Goal: Information Seeking & Learning: Learn about a topic

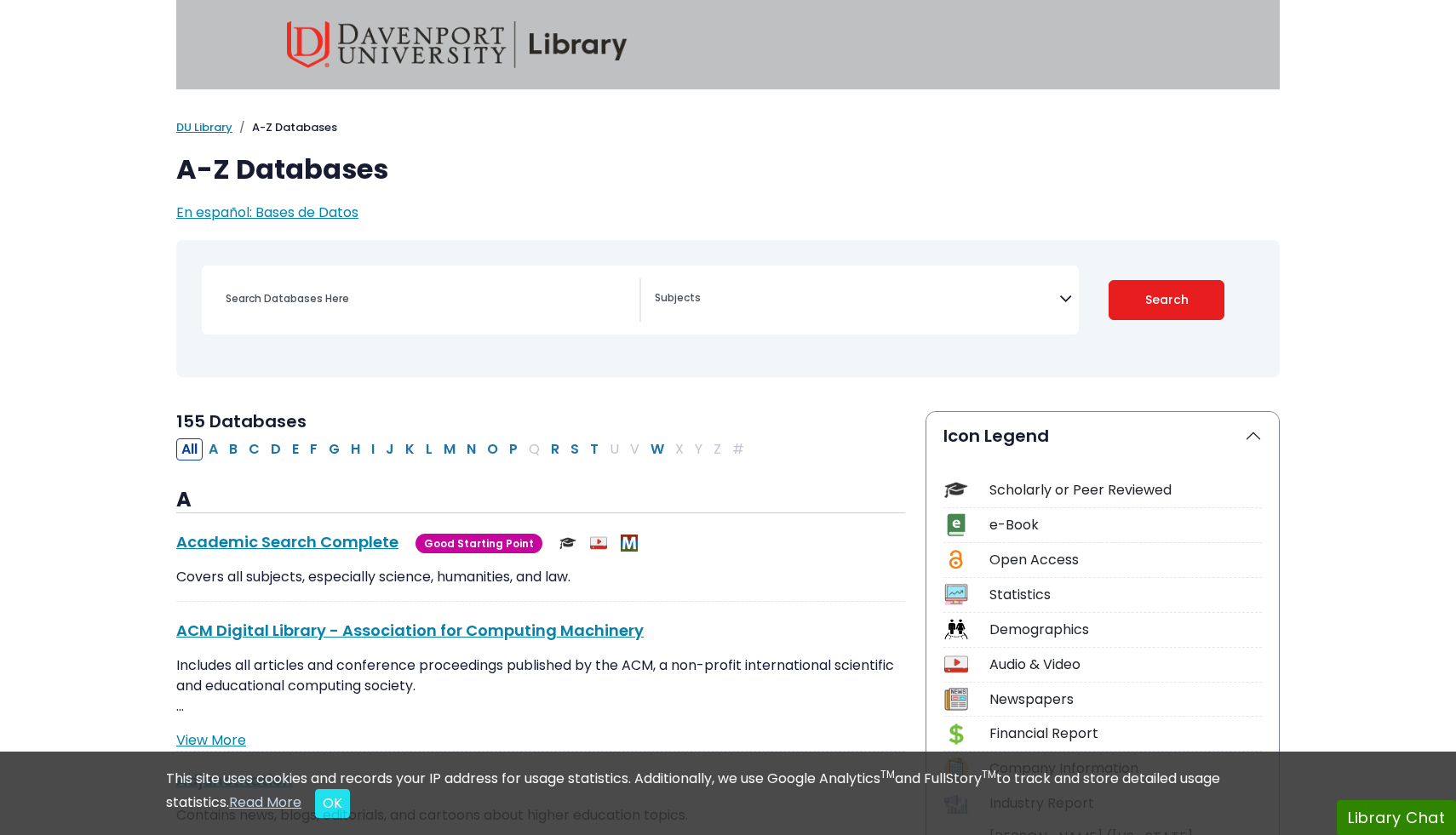
select select "Database Subject Filter"
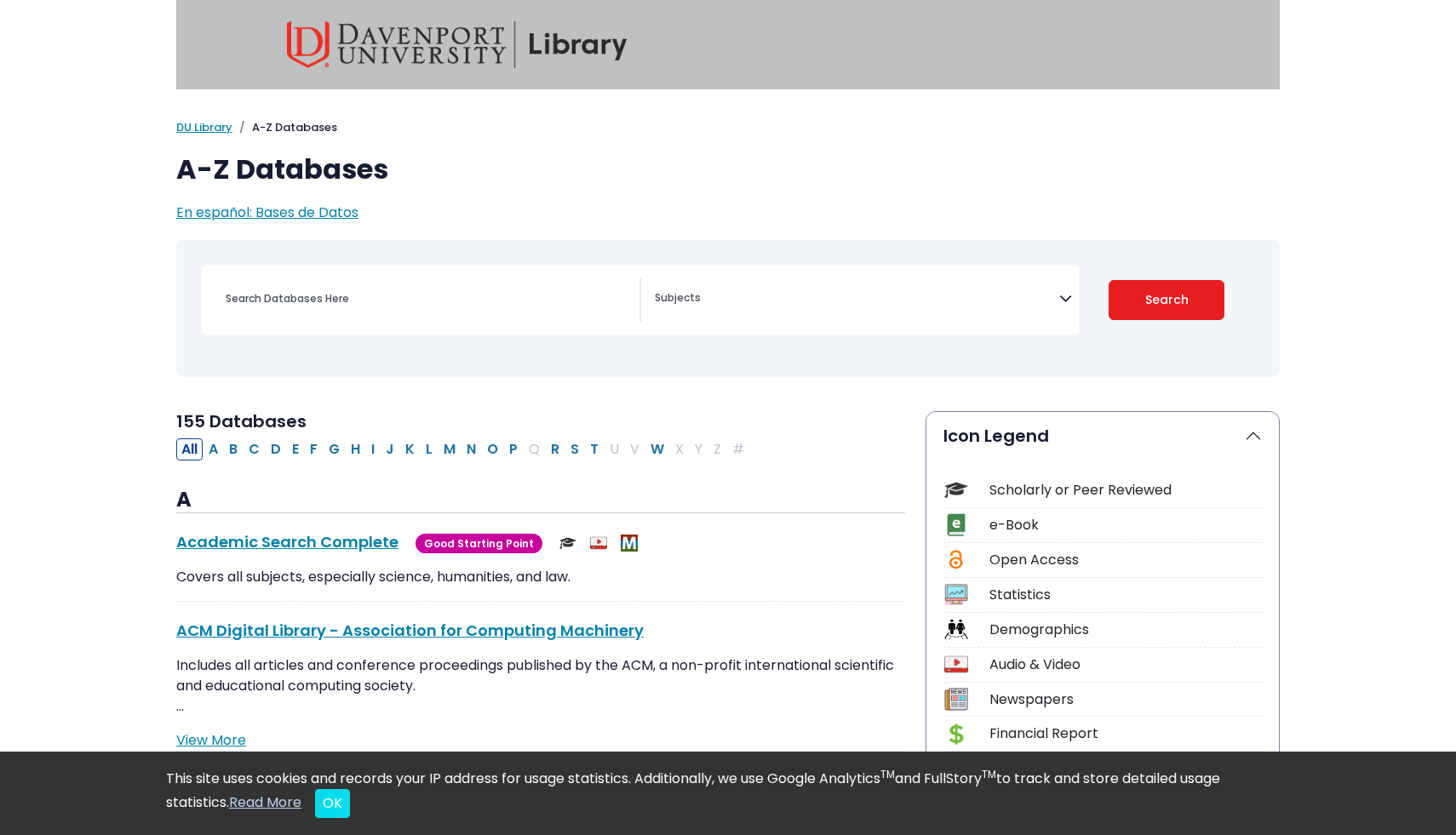
click at [411, 313] on div "Search filters" at bounding box center [427, 298] width 424 height 41
click at [379, 299] on input "Search database by title or keyword" at bounding box center [427, 298] width 424 height 25
type input "n"
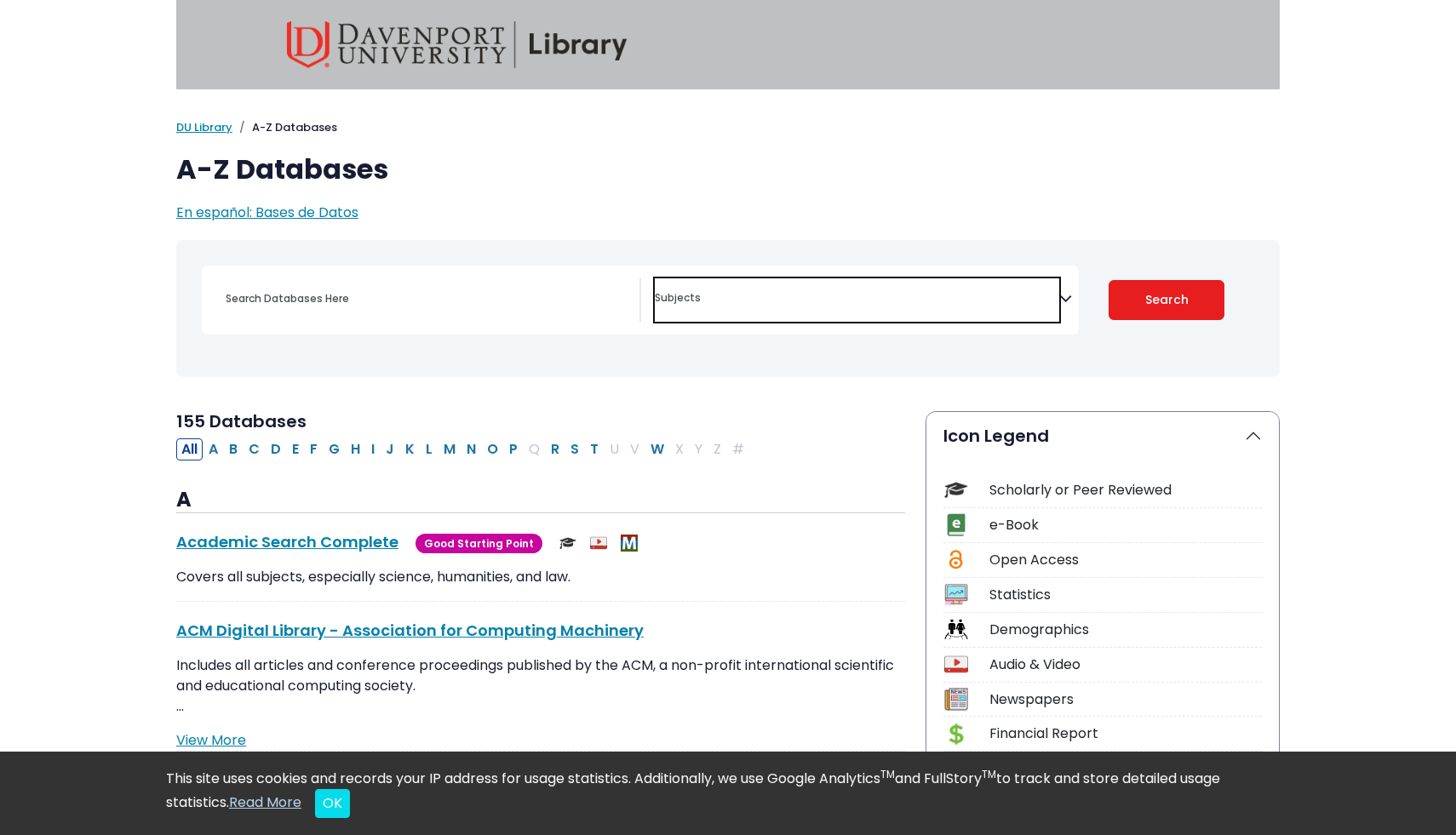
click at [820, 281] on span "Search filters" at bounding box center [857, 300] width 405 height 44
type textarea "nurs"
select select "219076"
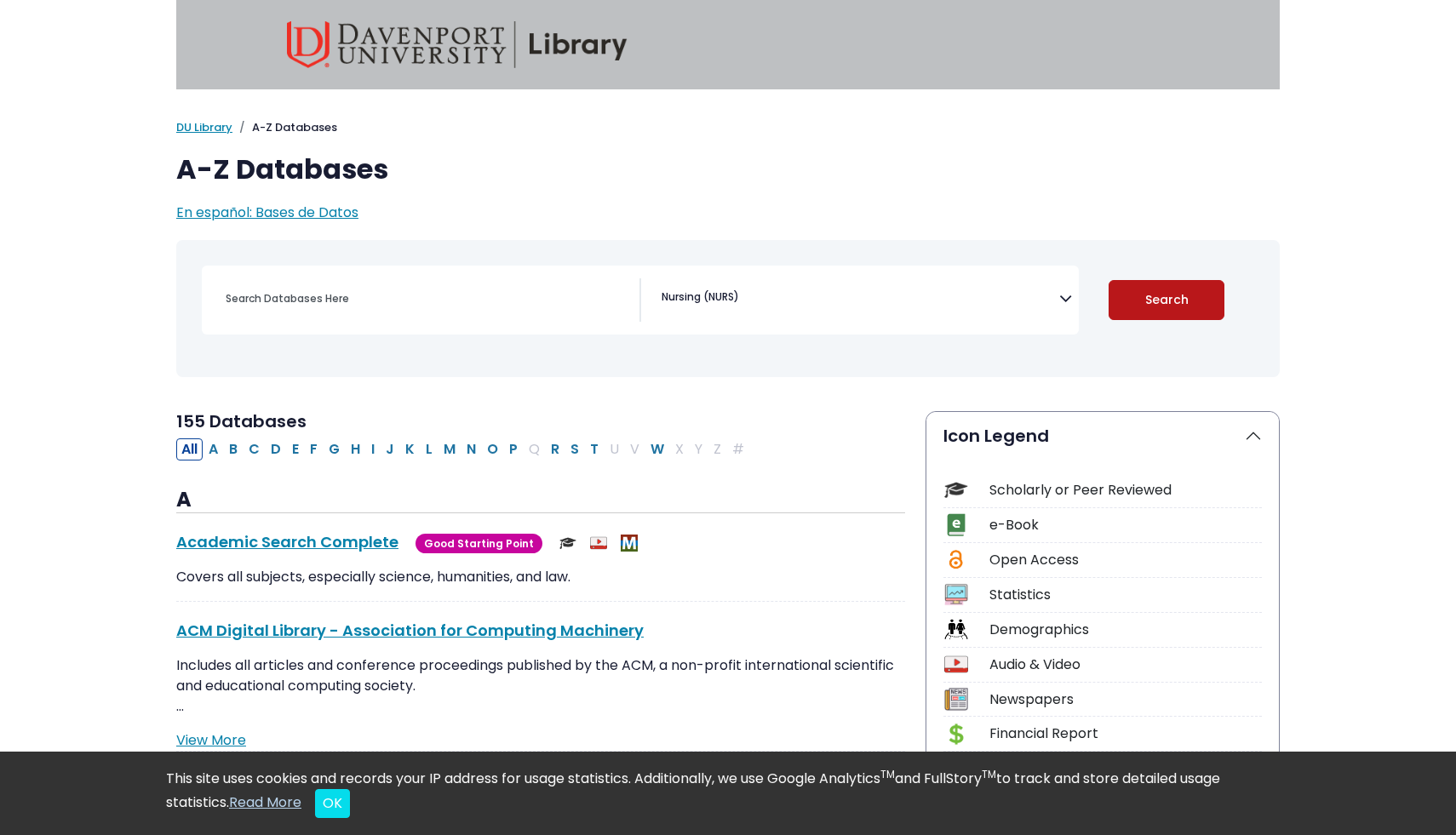
click at [1169, 284] on button "Search" at bounding box center [1166, 300] width 117 height 40
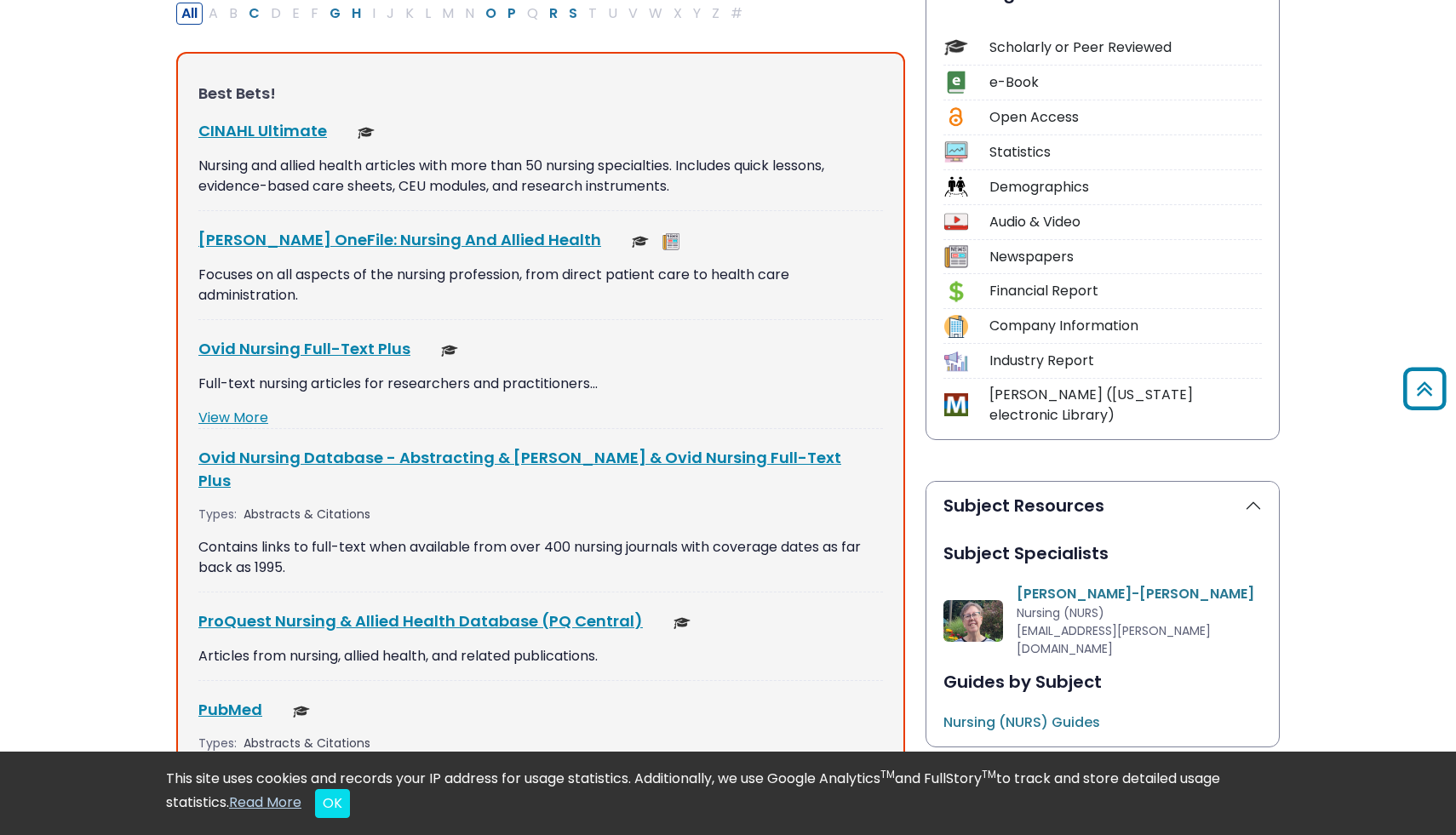
scroll to position [322, 0]
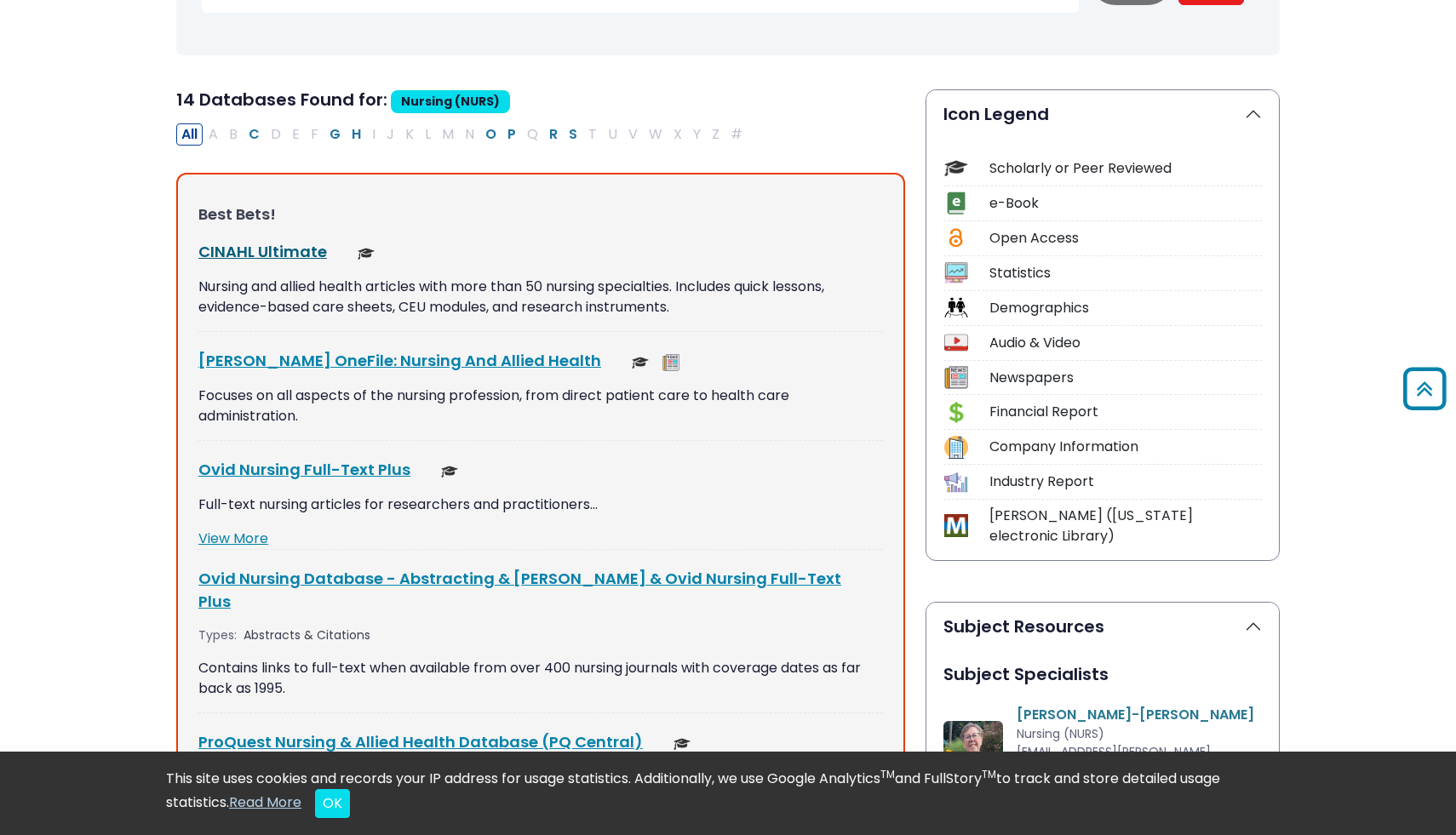
click at [273, 251] on link "CINAHL Ultimate This link opens in a new window" at bounding box center [262, 252] width 128 height 21
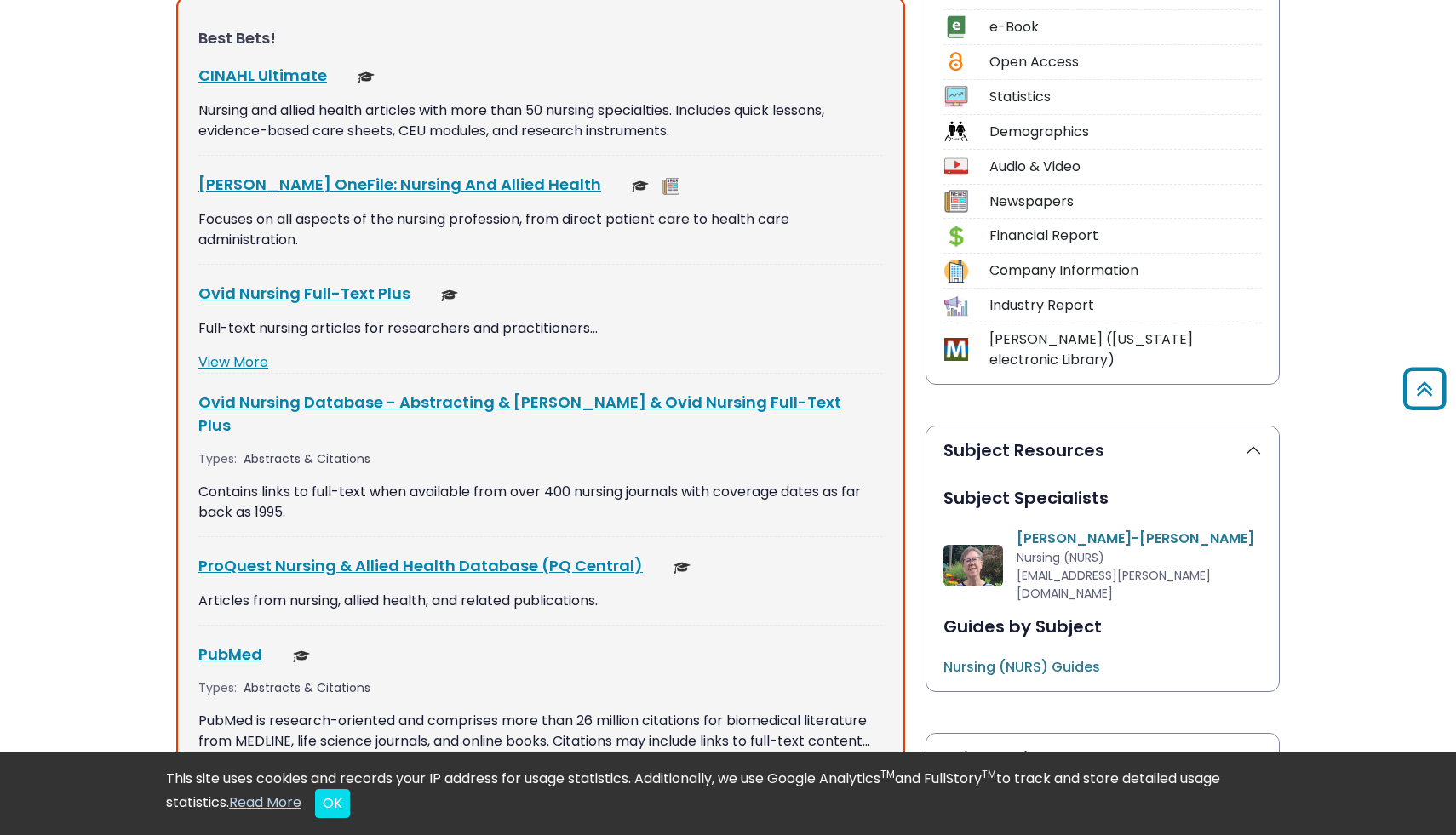
scroll to position [503, 0]
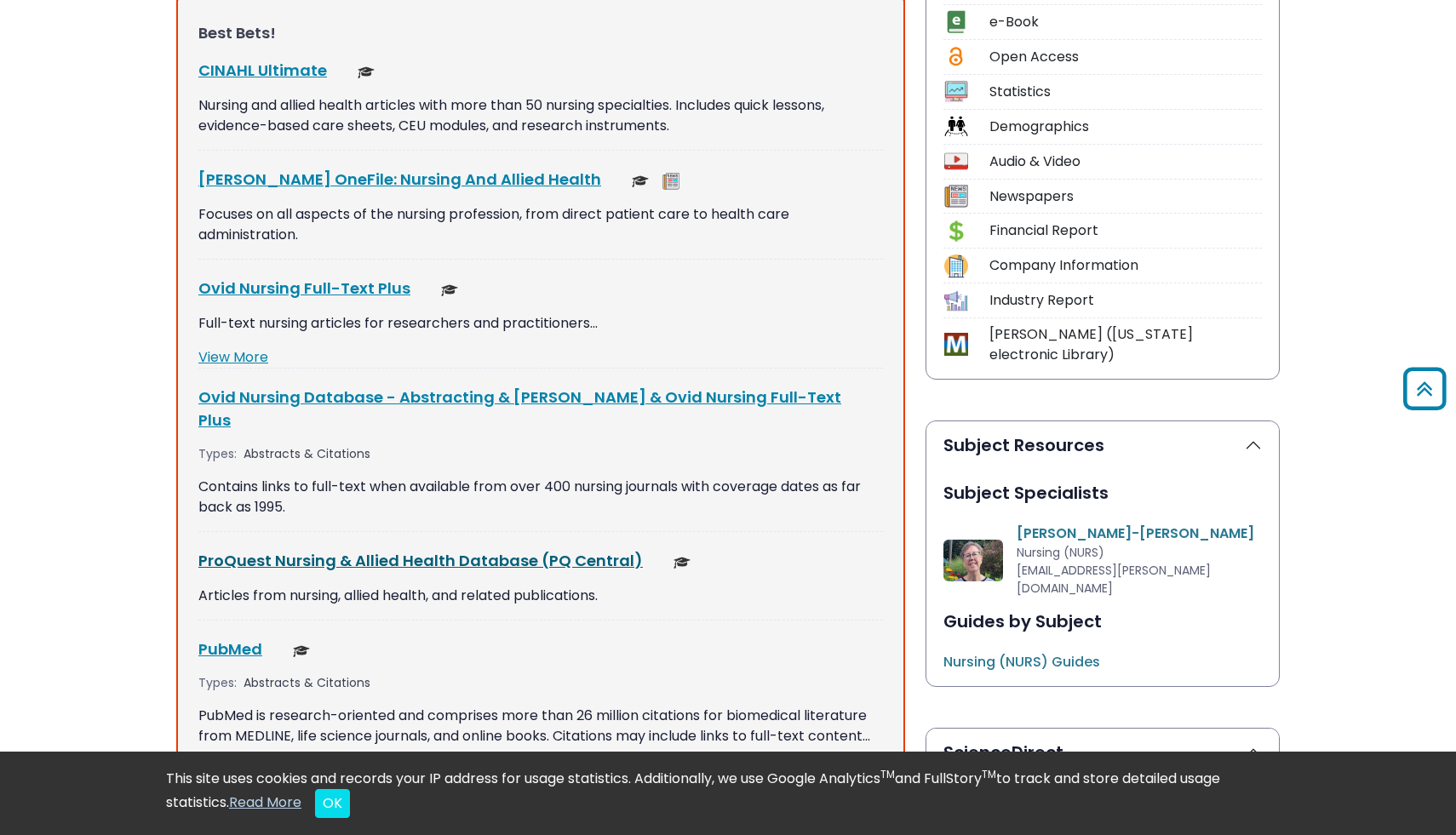
click at [272, 550] on link "ProQuest Nursing & Allied Health Database (PQ Central) This link opens in a new…" at bounding box center [421, 560] width 444 height 21
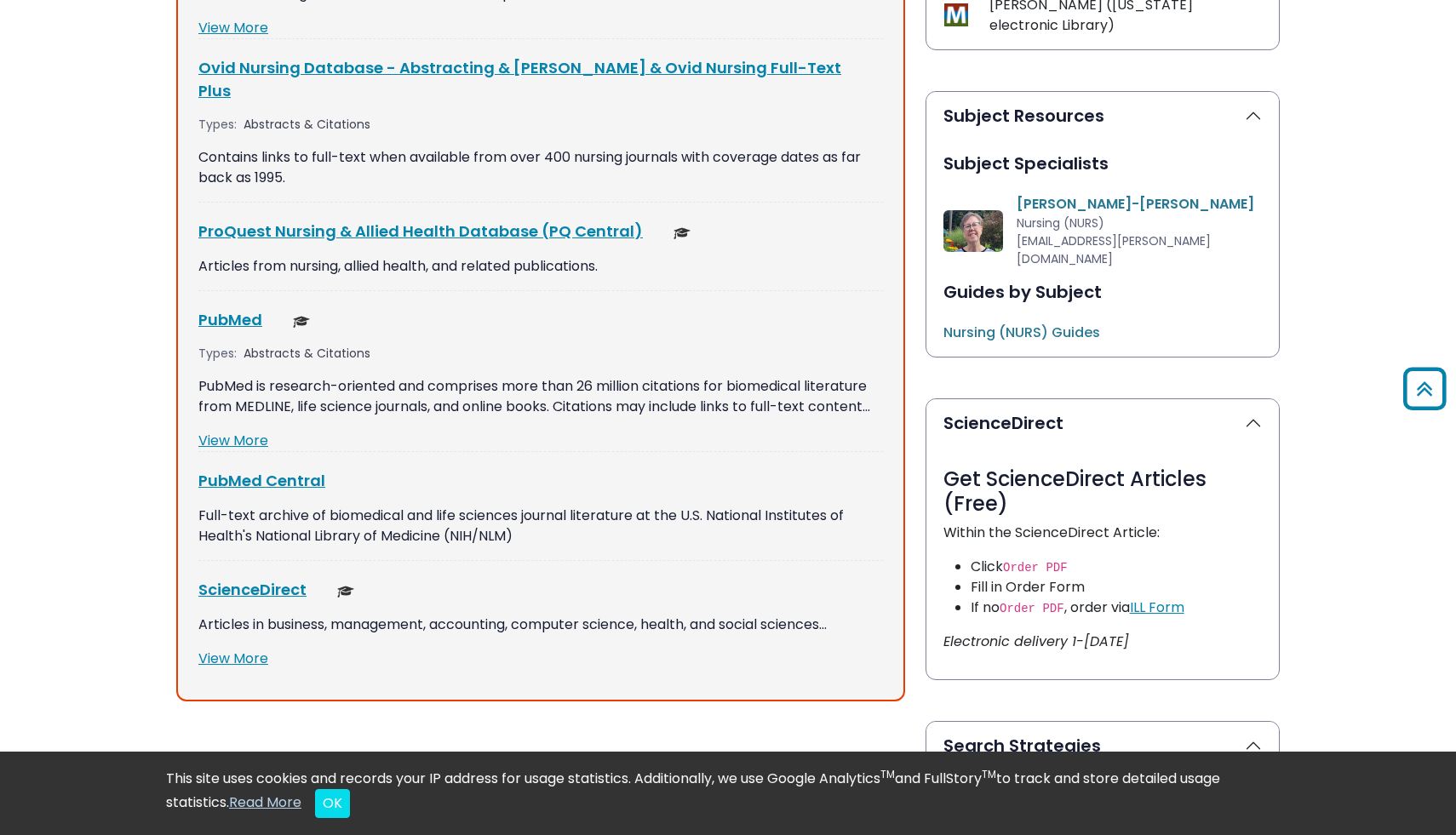
scroll to position [843, 0]
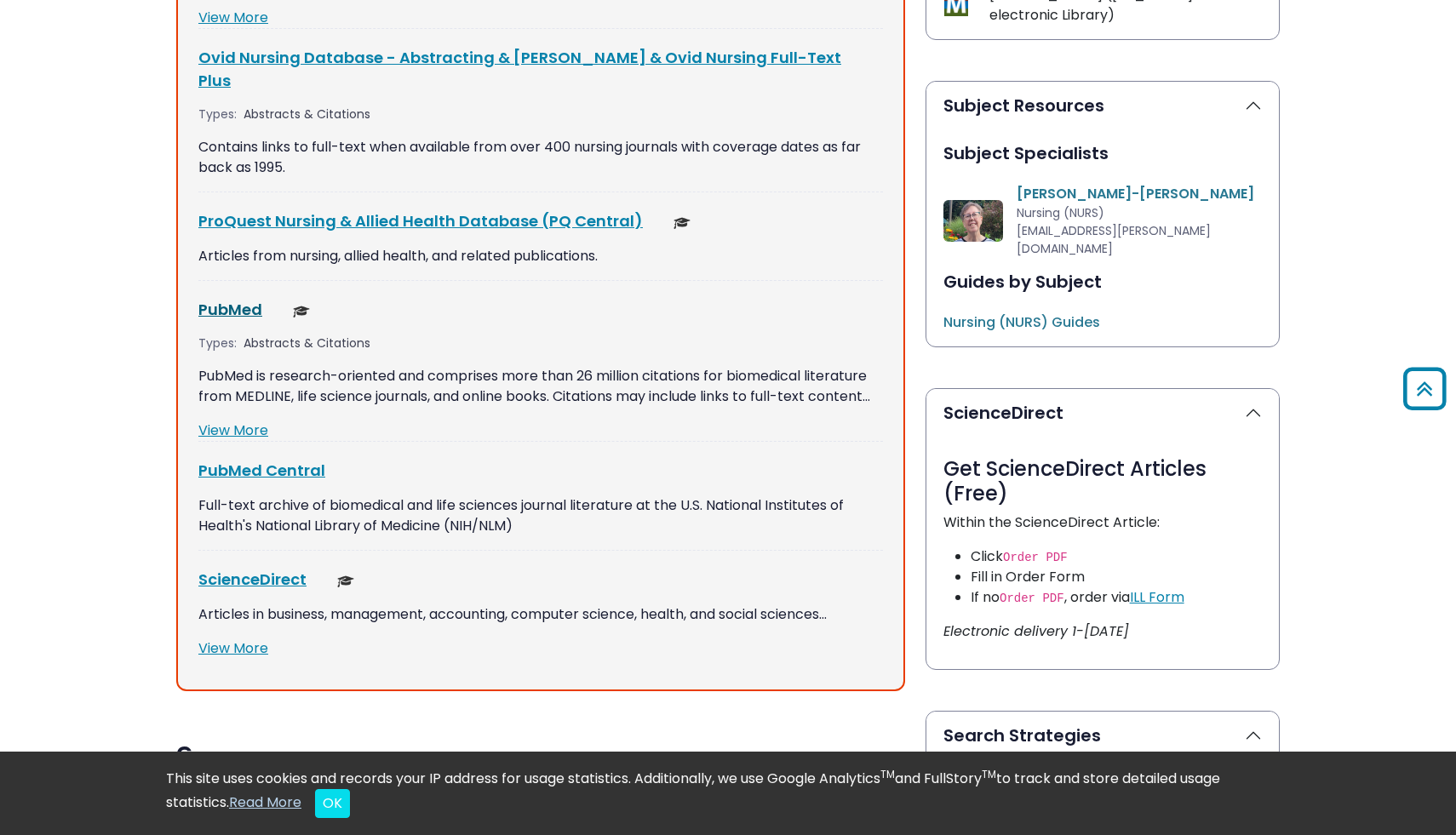
click at [236, 299] on link "PubMed This link opens in a new window" at bounding box center [230, 310] width 64 height 21
